Goal: Information Seeking & Learning: Learn about a topic

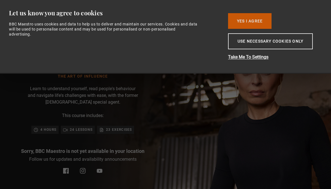
click at [254, 17] on button "Yes I Agree" at bounding box center [249, 21] width 43 height 16
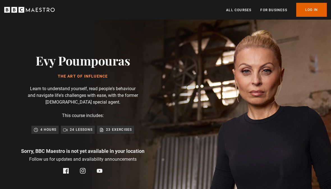
scroll to position [0, 63]
click at [95, 78] on h1 "The Art of Influence" at bounding box center [83, 76] width 94 height 4
click at [242, 11] on link "All Courses" at bounding box center [238, 10] width 25 height 6
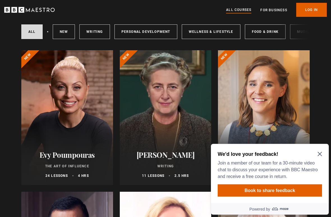
scroll to position [80, 0]
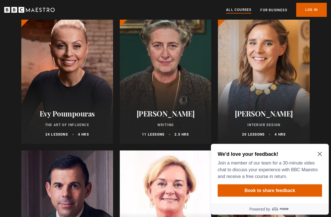
click at [319, 154] on icon "Close Maze Prompt" at bounding box center [319, 153] width 4 height 4
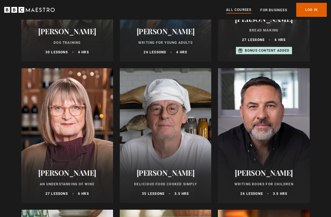
scroll to position [1857, 0]
click at [223, 160] on div at bounding box center [264, 135] width 92 height 135
